Goal: Entertainment & Leisure: Consume media (video, audio)

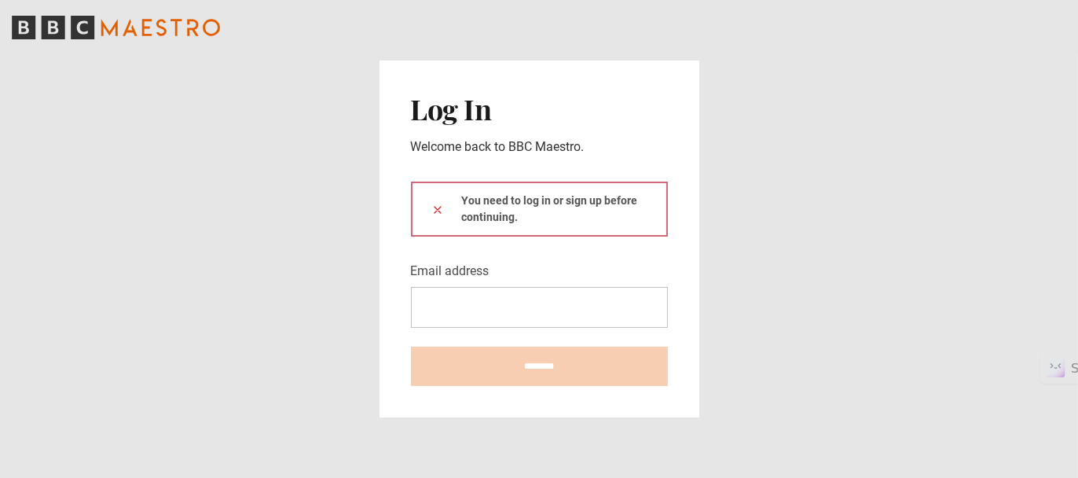
click at [582, 293] on input "Email address" at bounding box center [539, 307] width 257 height 41
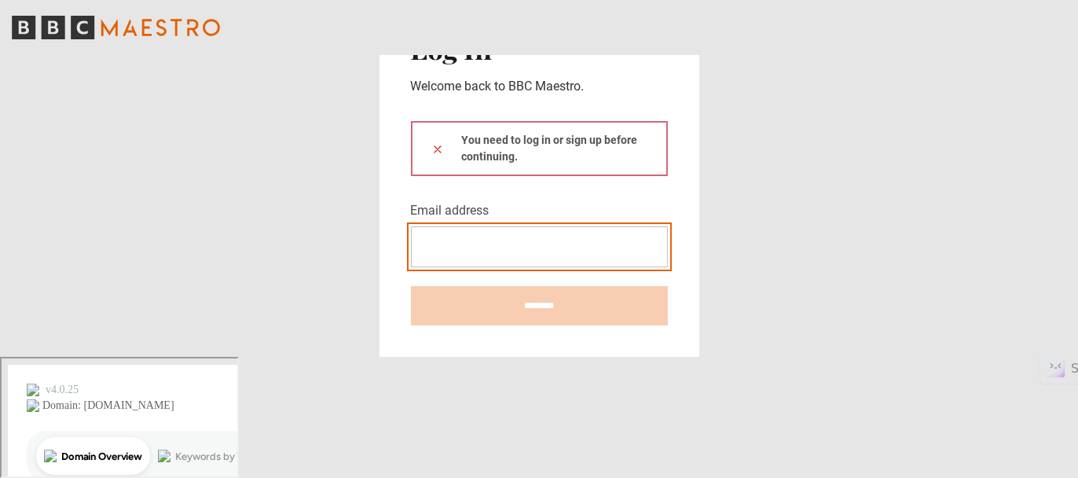
type input "**********"
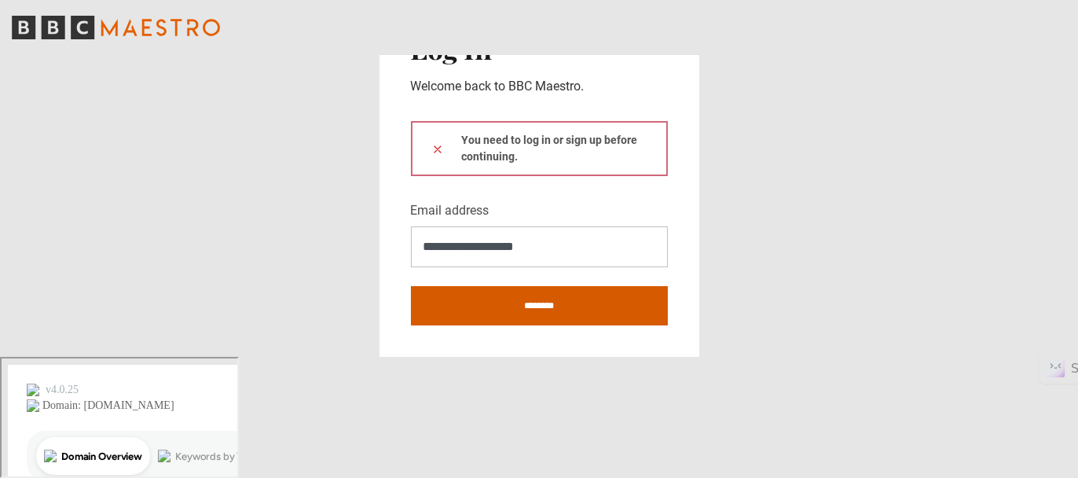
click at [539, 325] on input "********" at bounding box center [539, 305] width 257 height 39
type input "**********"
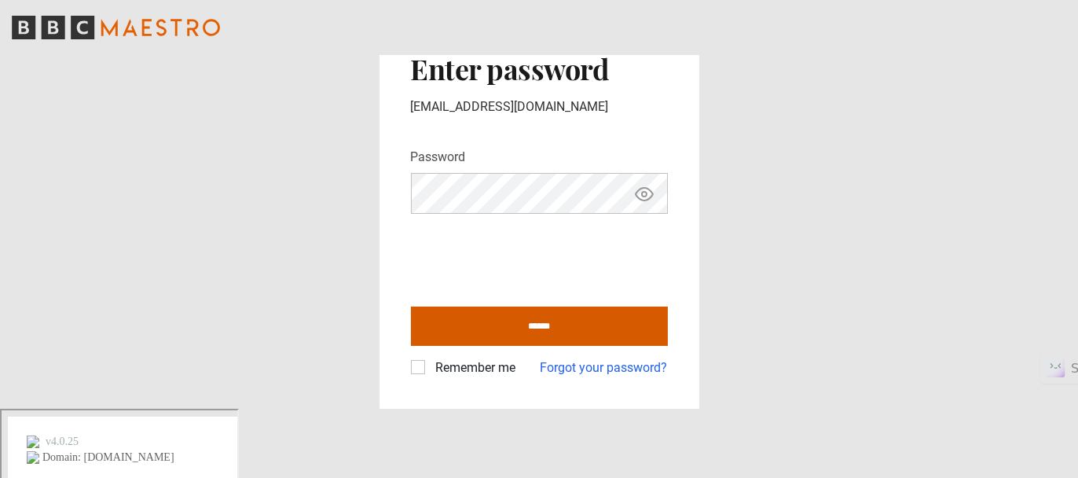
click at [534, 346] on input "******" at bounding box center [539, 325] width 257 height 39
type input "**********"
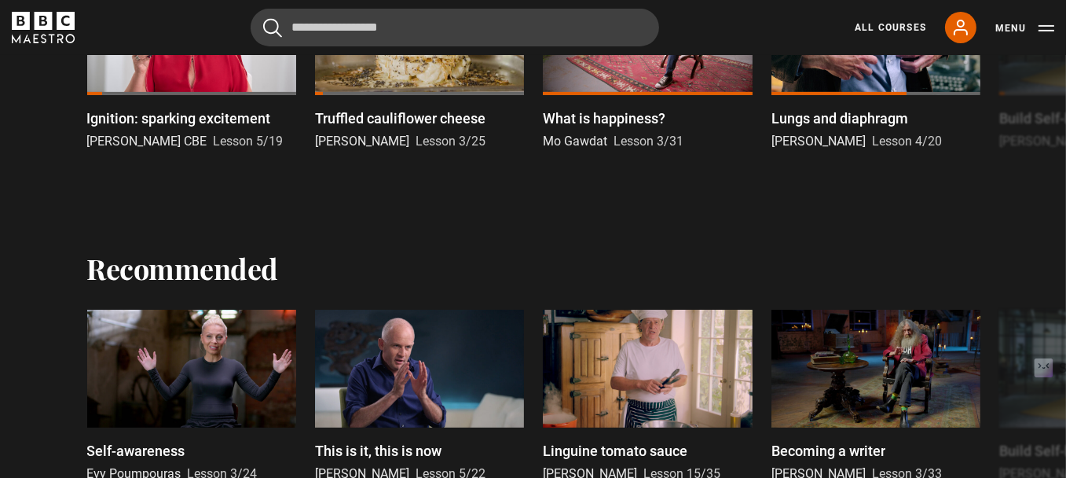
scroll to position [683, 0]
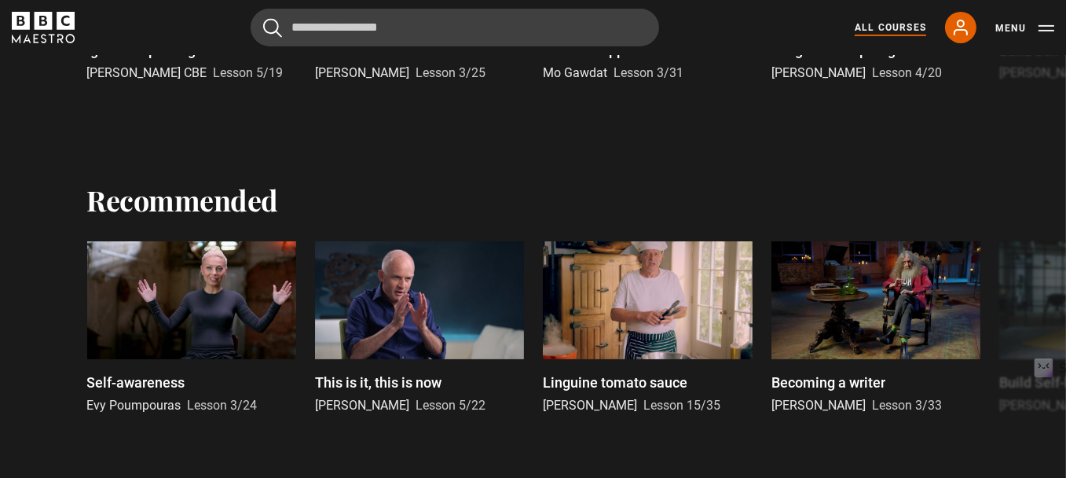
click at [866, 30] on link "All Courses" at bounding box center [890, 27] width 71 height 14
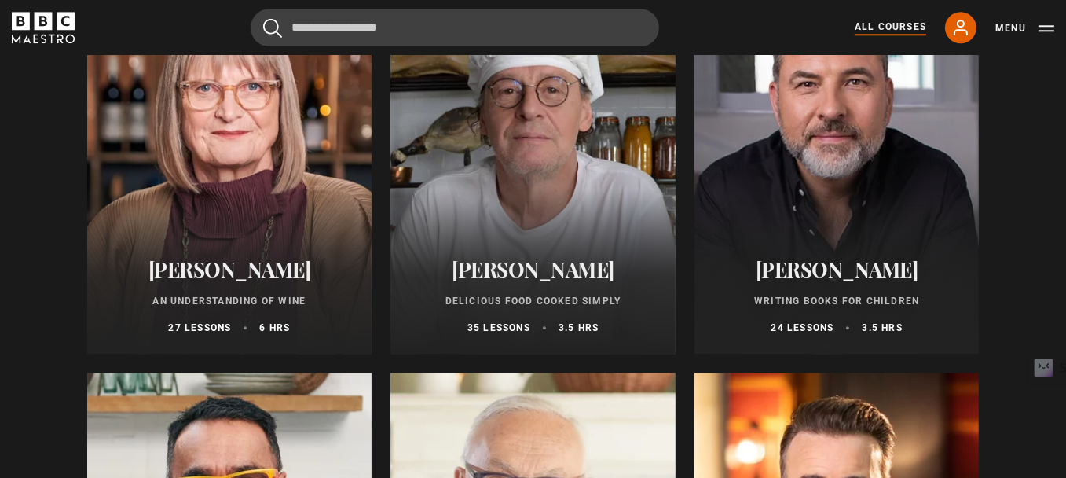
scroll to position [5418, 0]
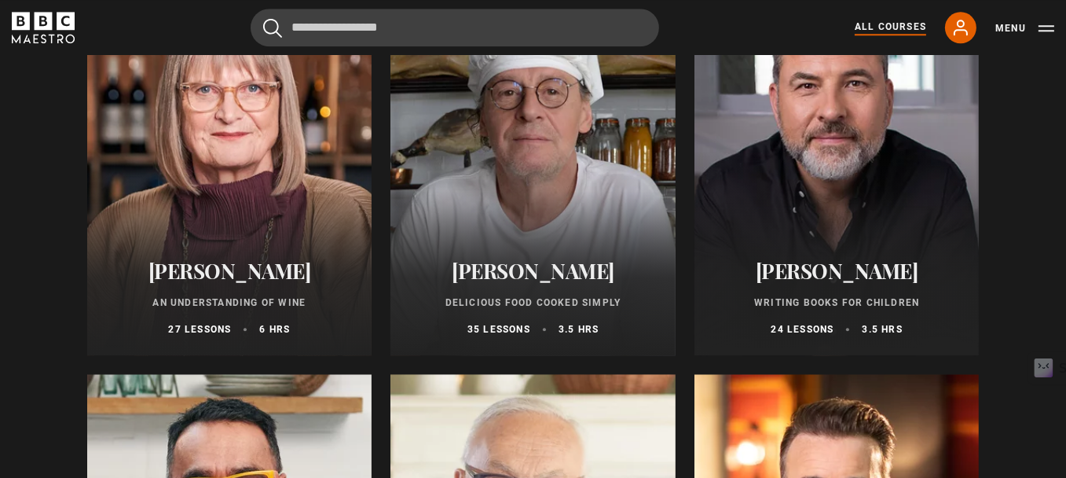
click at [557, 164] on div at bounding box center [532, 166] width 285 height 377
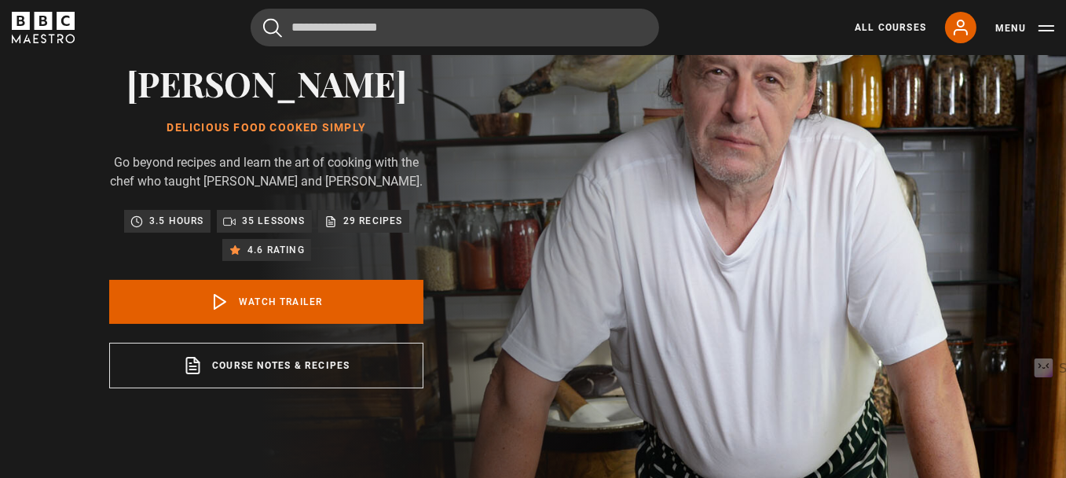
scroll to position [127, 0]
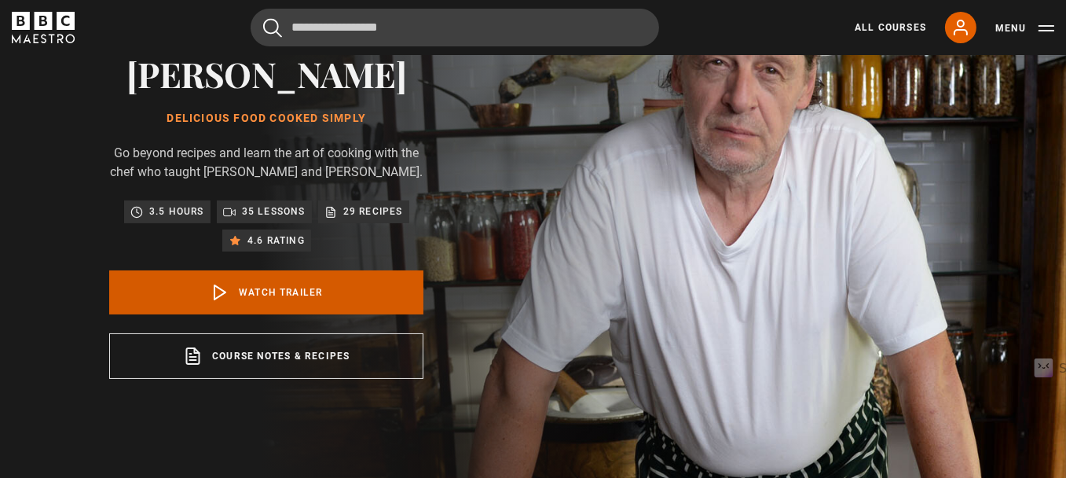
click at [306, 311] on link "Watch Trailer" at bounding box center [266, 292] width 314 height 44
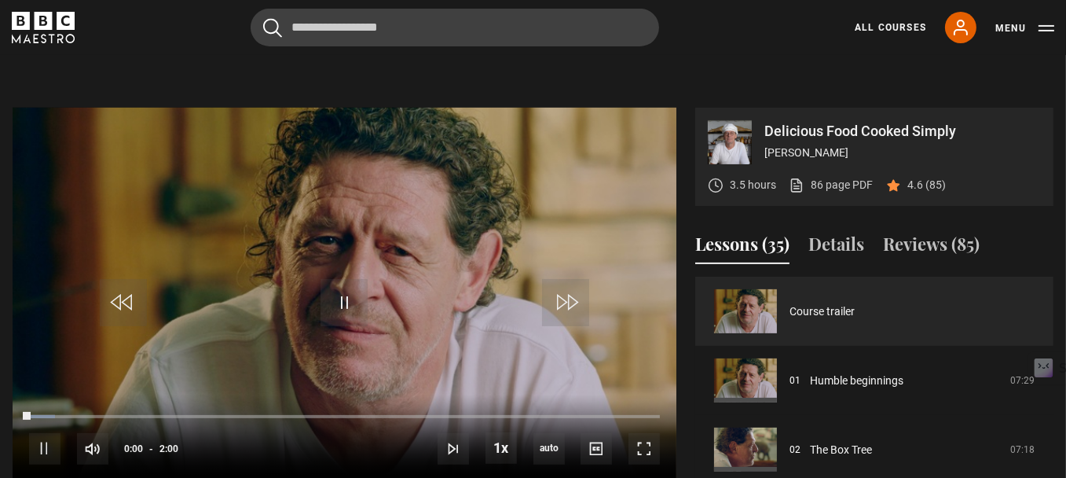
scroll to position [650, 0]
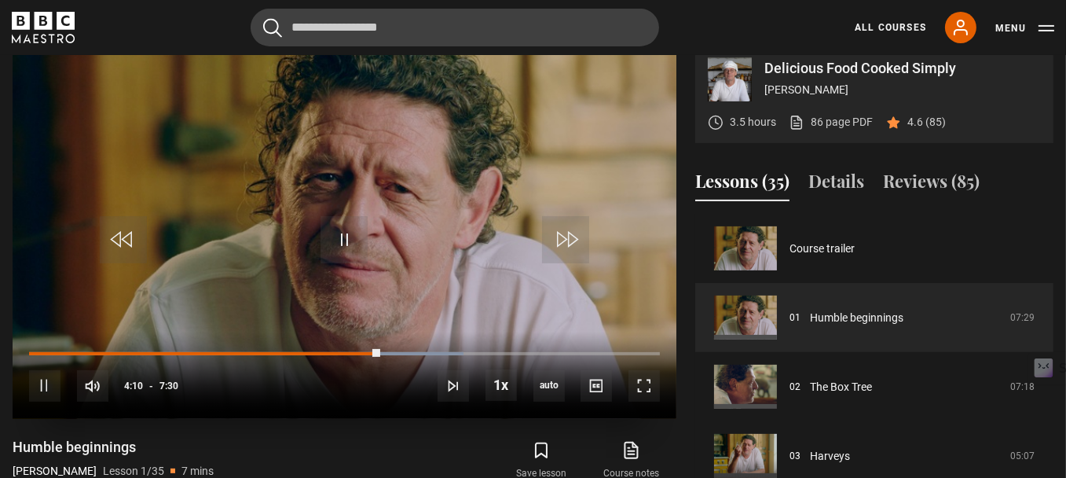
click at [416, 320] on video "Video Player" at bounding box center [345, 231] width 664 height 373
click at [486, 368] on div "10s Skip Back 10 seconds Pause 10s Skip Forward 10 seconds Loaded : 70.00% 4:15…" at bounding box center [345, 375] width 664 height 87
click at [486, 368] on div "10s Skip Back 10 seconds Pause 10s Skip Forward 10 seconds Loaded : 71.11% 4:17…" at bounding box center [345, 375] width 664 height 87
click at [480, 368] on div "10s Skip Back 10 seconds Pause 10s Skip Forward 10 seconds Loaded : 71.11% 4:19…" at bounding box center [345, 375] width 664 height 87
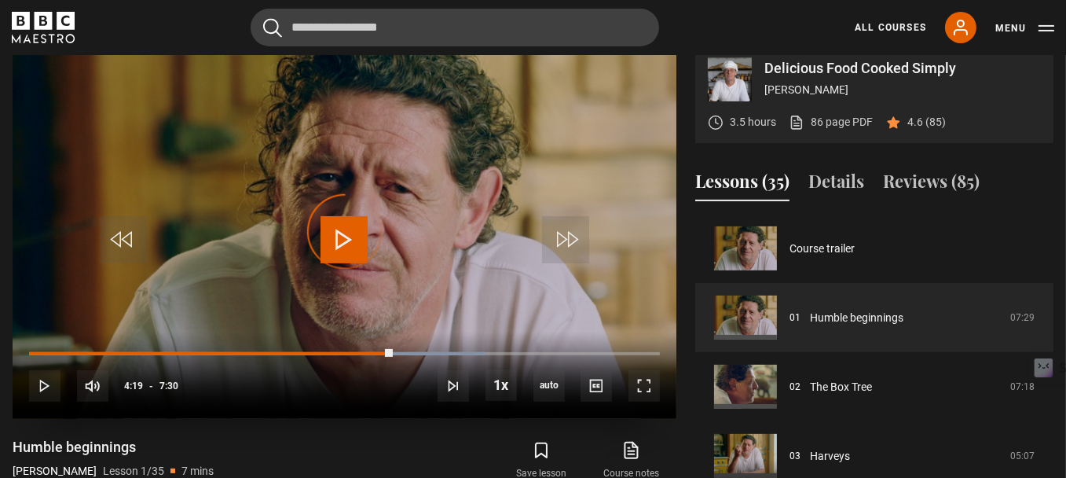
drag, startPoint x: 393, startPoint y: 366, endPoint x: 479, endPoint y: 377, distance: 87.1
click at [479, 377] on div "10s Skip Back 10 seconds Play 10s Skip Forward 10 seconds Loaded : 72.22% 5:03 …" at bounding box center [345, 375] width 664 height 87
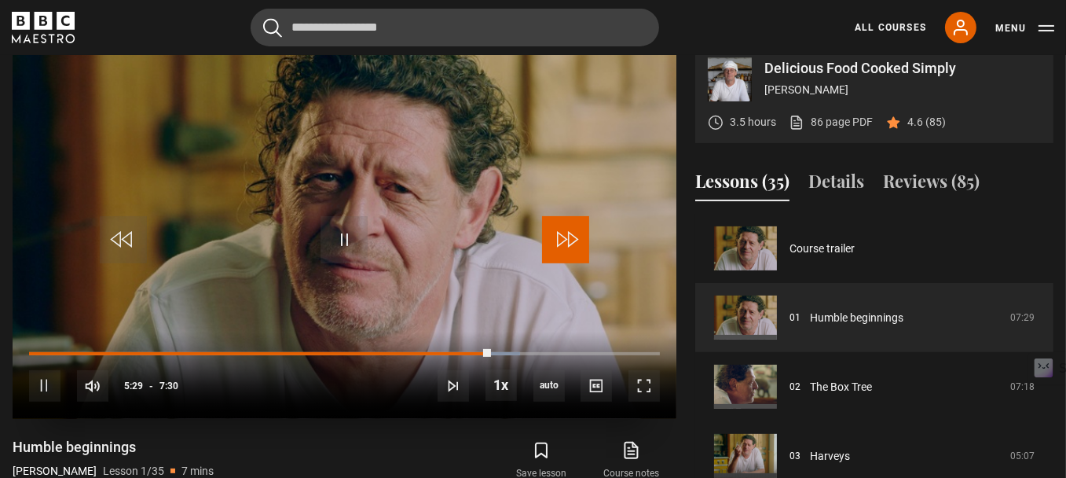
click at [565, 247] on span "Video Player" at bounding box center [565, 239] width 47 height 47
click at [567, 259] on span "Video Player" at bounding box center [565, 239] width 47 height 47
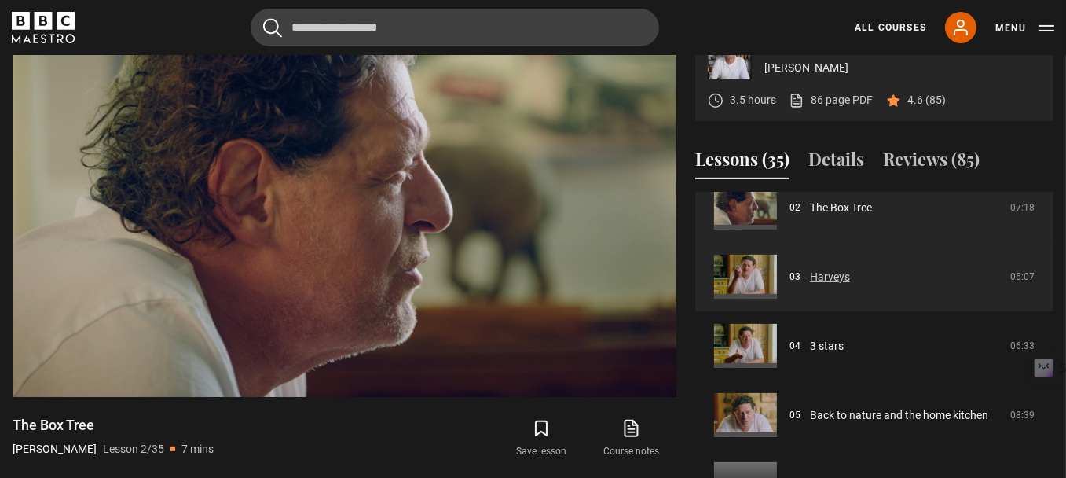
scroll to position [127, 0]
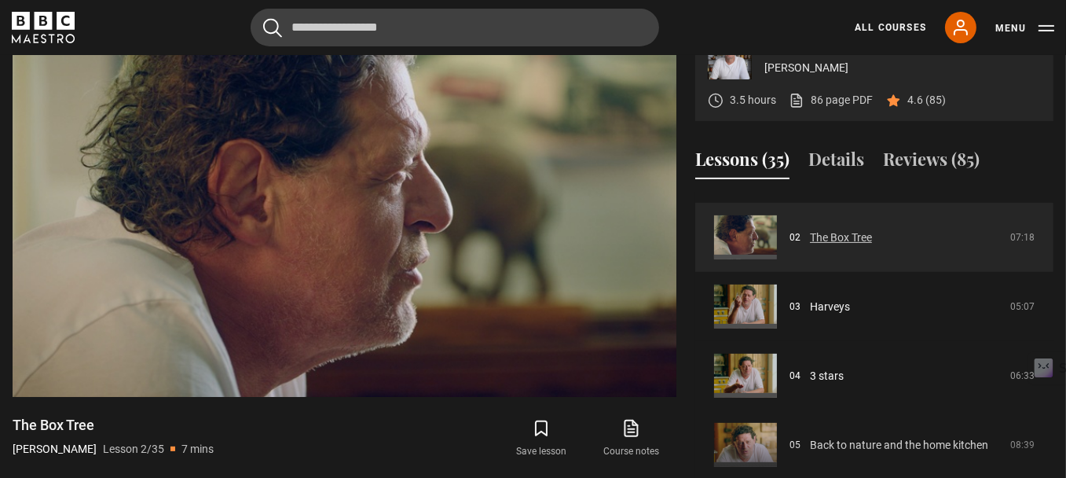
click at [810, 246] on link "The Box Tree" at bounding box center [841, 237] width 62 height 16
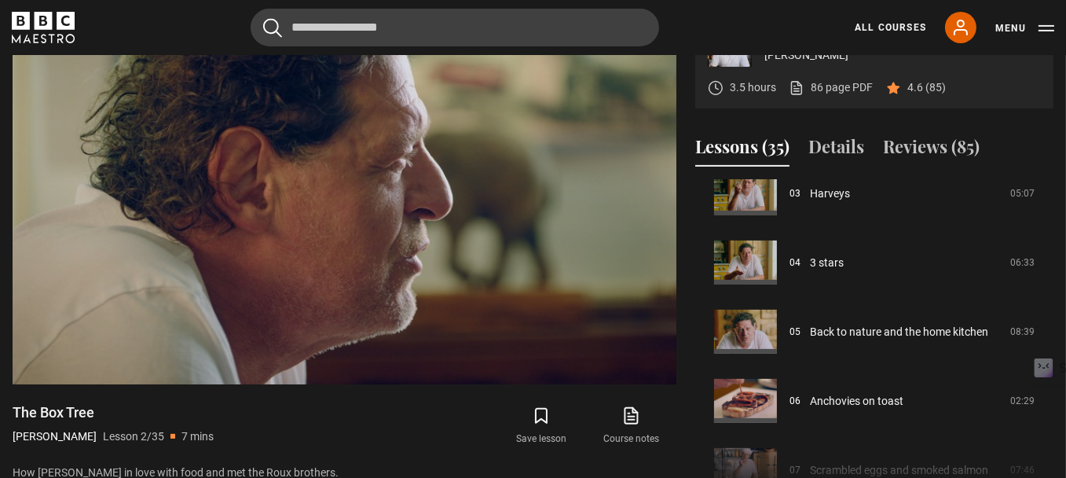
scroll to position [683, 0]
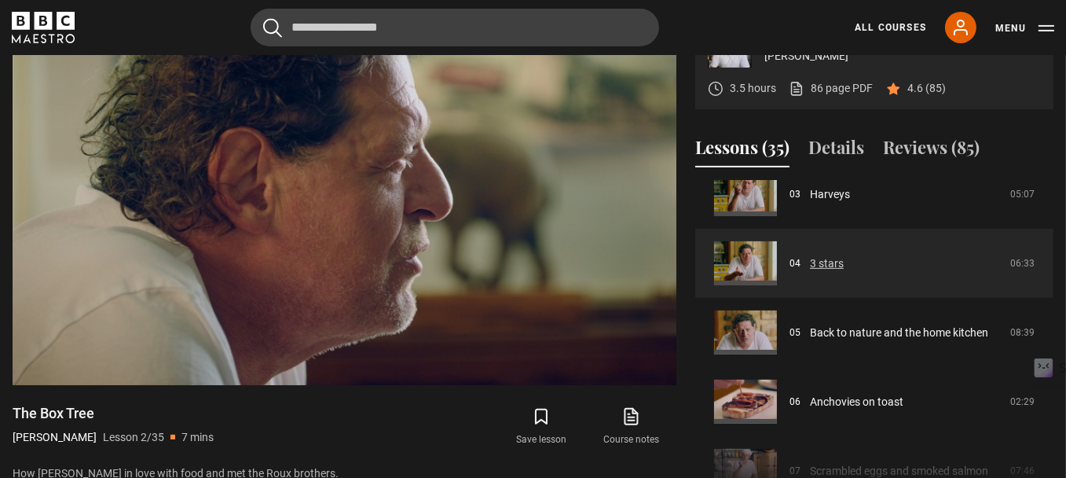
click at [810, 272] on link "3 stars" at bounding box center [827, 263] width 34 height 16
click at [828, 272] on link "3 stars" at bounding box center [827, 263] width 34 height 16
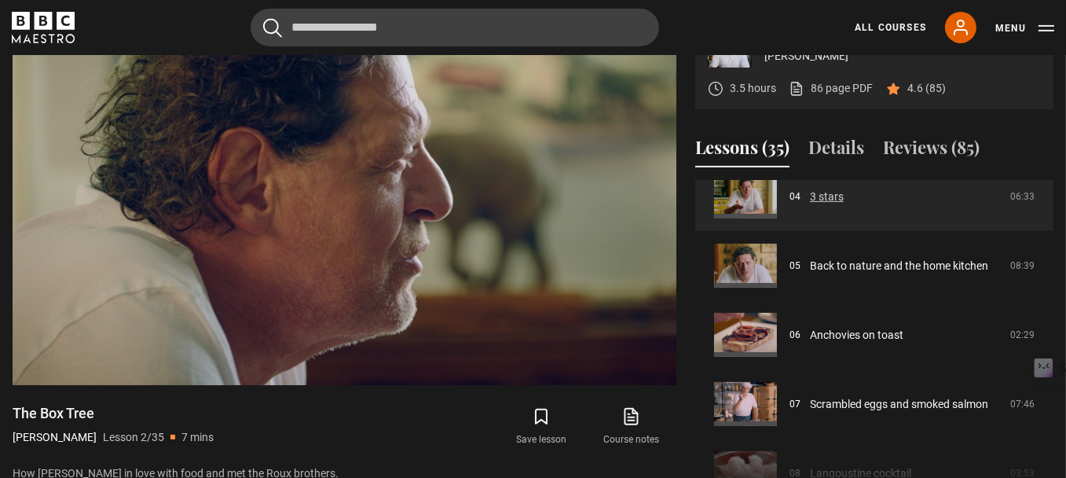
scroll to position [289, 0]
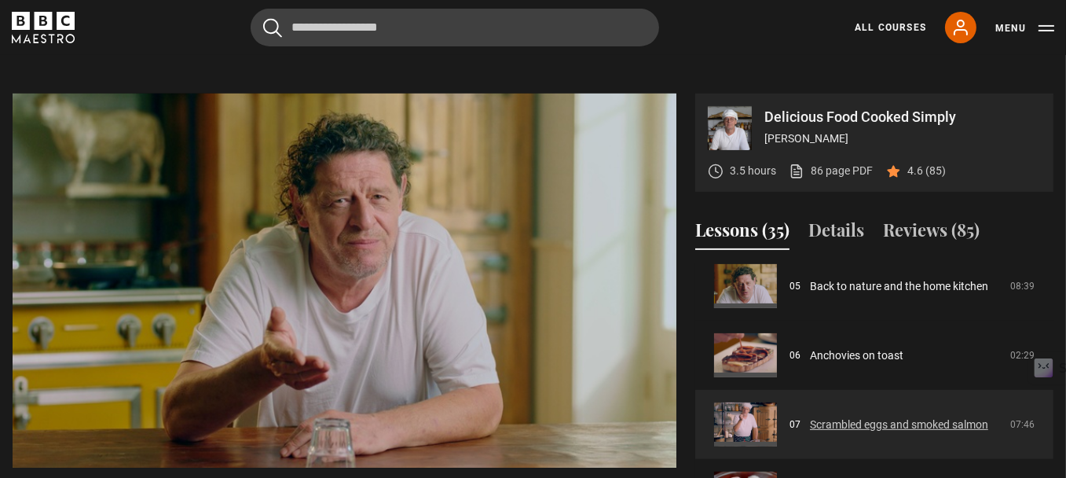
scroll to position [356, 0]
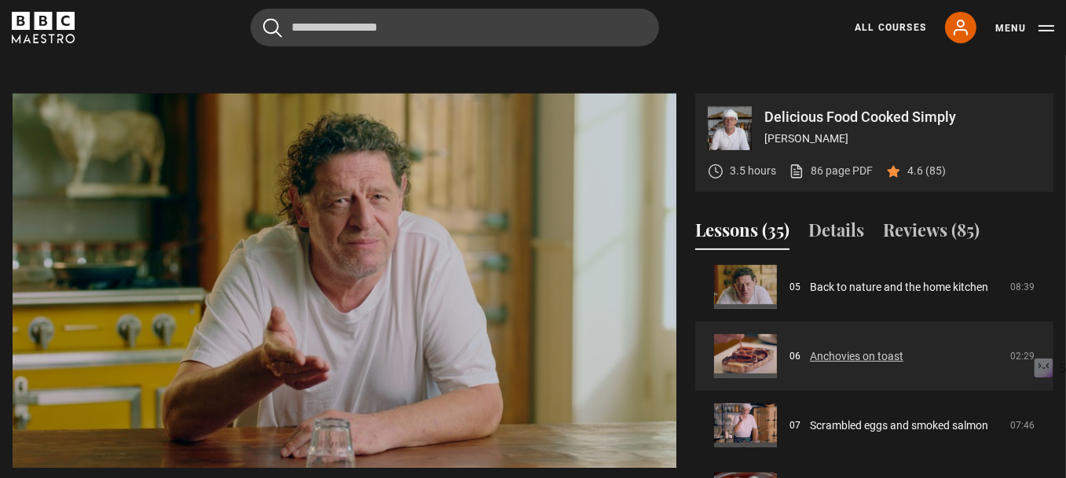
click at [889, 365] on link "Anchovies on toast" at bounding box center [856, 356] width 93 height 16
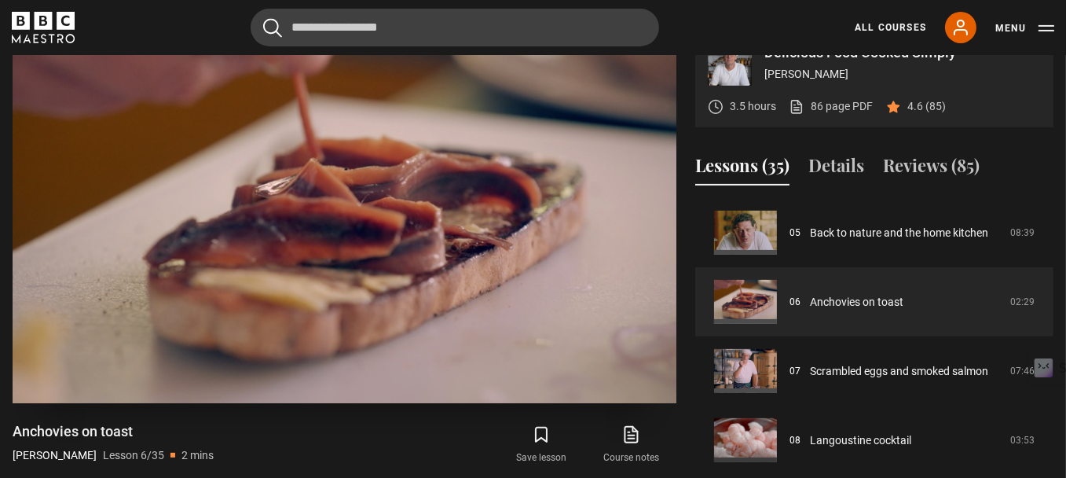
scroll to position [628, 0]
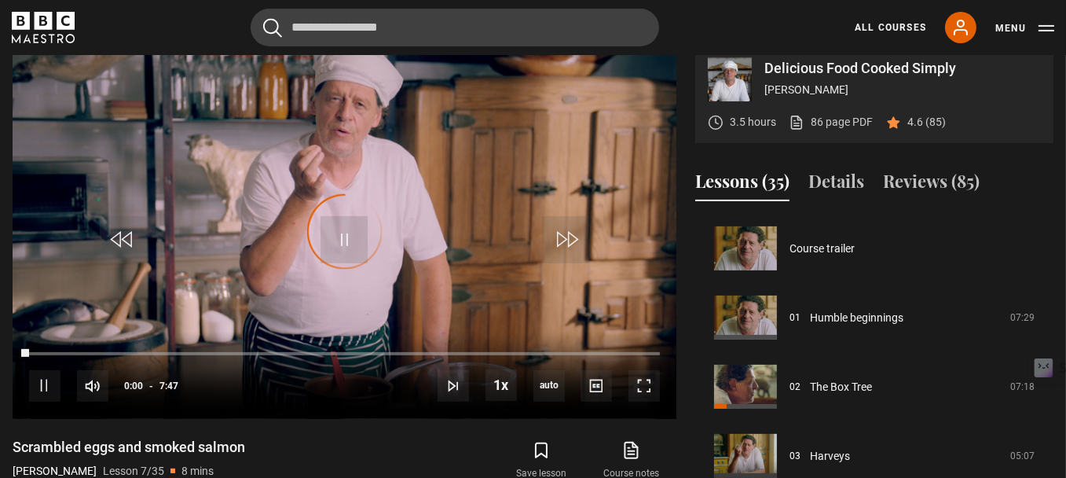
scroll to position [414, 0]
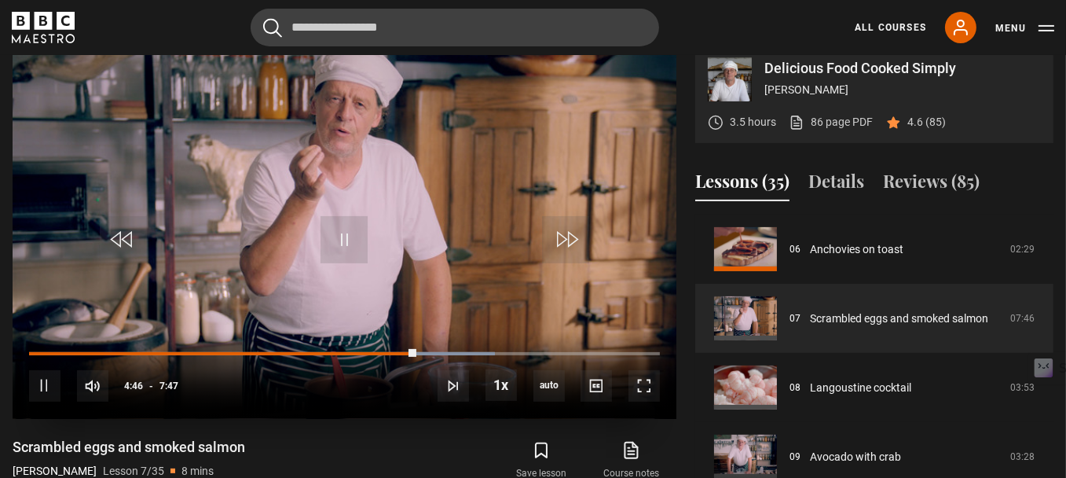
click at [461, 231] on video "Video Player" at bounding box center [345, 231] width 664 height 373
click at [355, 241] on span "Video Player" at bounding box center [344, 239] width 47 height 47
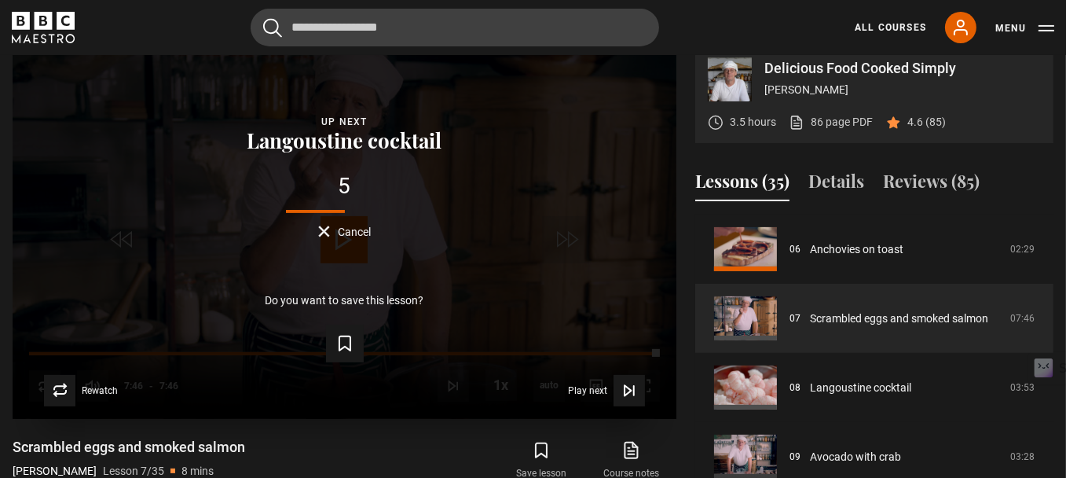
click at [363, 237] on span "Cancel" at bounding box center [354, 231] width 33 height 11
